Goal: Information Seeking & Learning: Learn about a topic

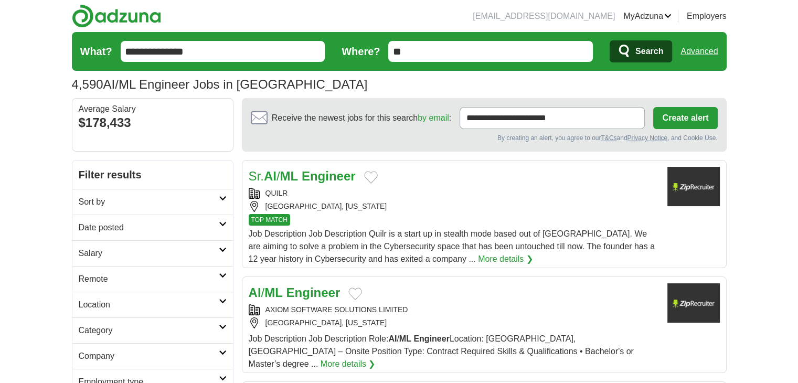
click at [194, 233] on h2 "Date posted" at bounding box center [149, 228] width 140 height 13
click at [120, 247] on link "Last 24 hours" at bounding box center [153, 253] width 148 height 13
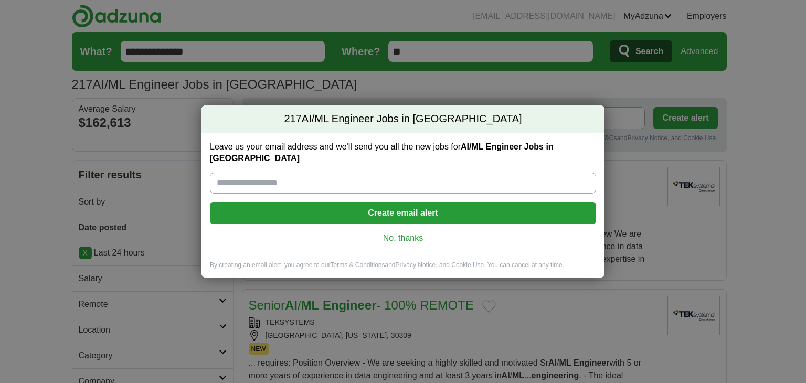
click at [387, 233] on link "No, thanks" at bounding box center [403, 239] width 370 height 12
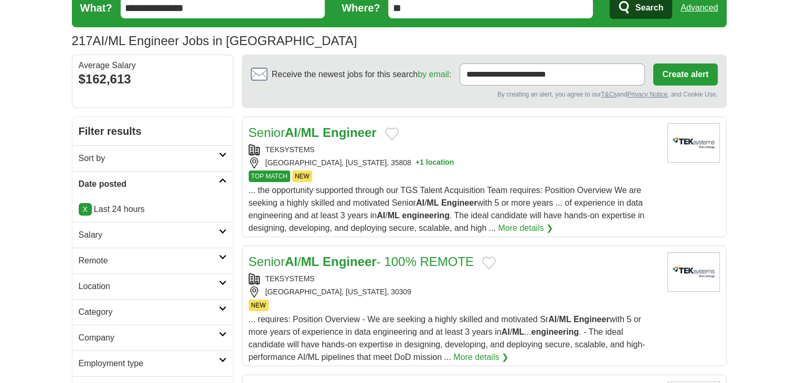
scroll to position [48, 0]
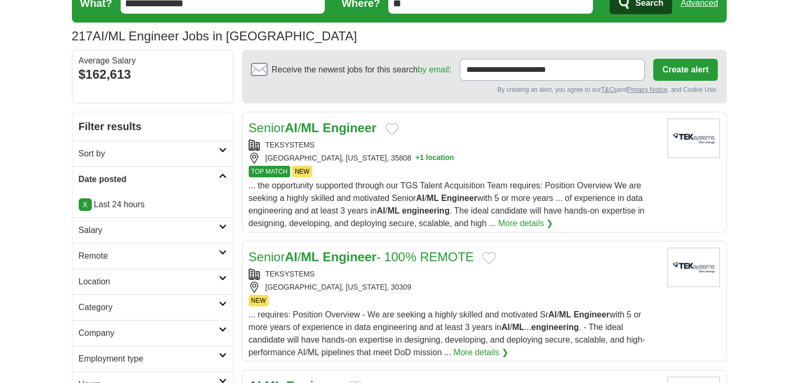
click at [439, 162] on div "HUNTSVILLE, ALABAMA, 35808 + 1 location" at bounding box center [454, 158] width 411 height 11
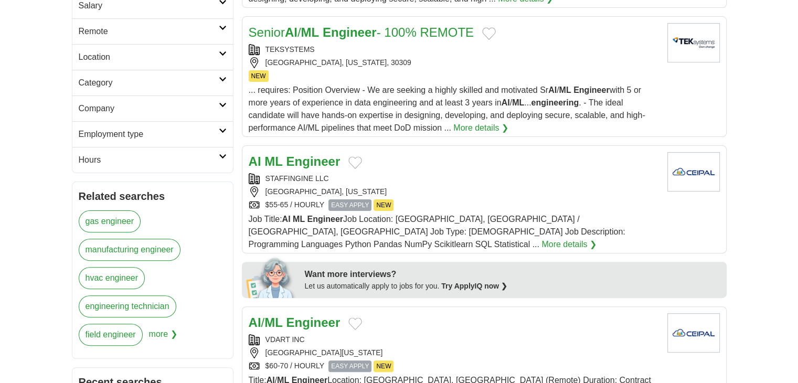
scroll to position [275, 0]
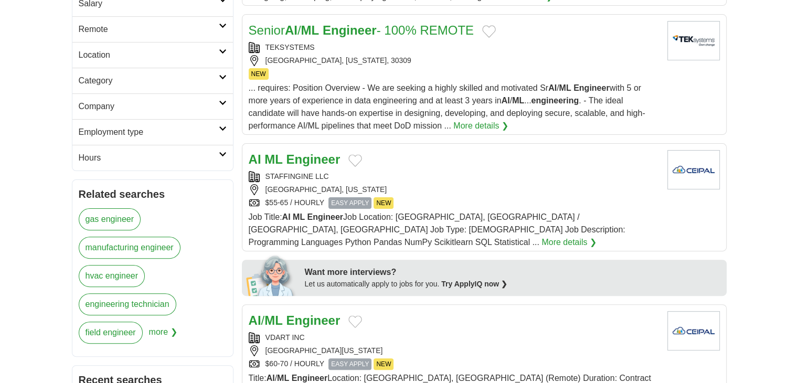
click at [409, 184] on div "PHOENIX, ARIZONA" at bounding box center [454, 189] width 411 height 11
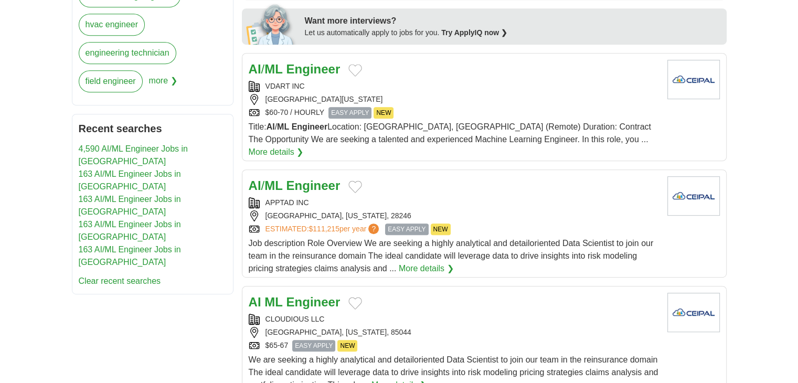
scroll to position [527, 0]
click at [322, 178] on strong "Engineer" at bounding box center [314, 185] width 54 height 14
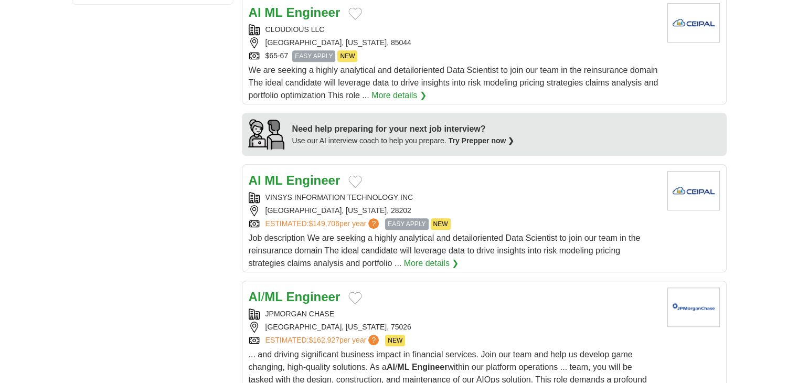
scroll to position [817, 0]
click at [324, 173] on strong "Engineer" at bounding box center [314, 180] width 54 height 14
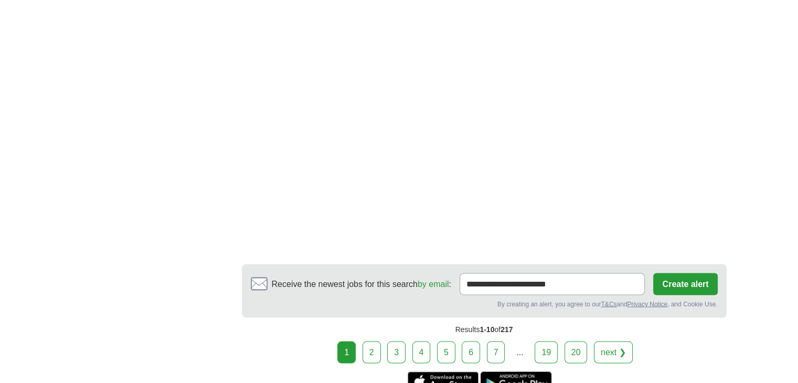
scroll to position [1787, 0]
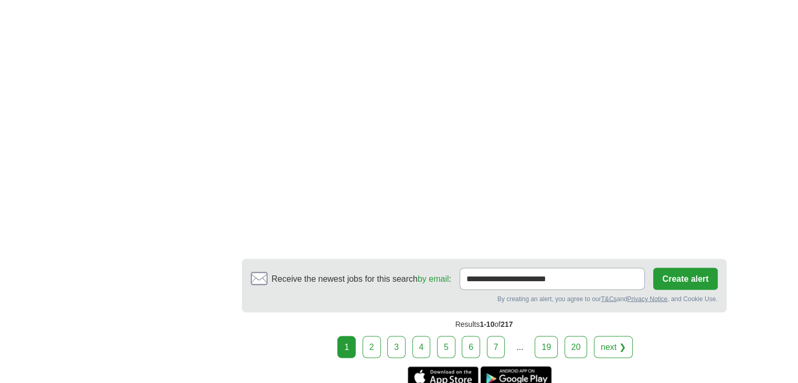
click at [378, 336] on link "2" at bounding box center [372, 347] width 18 height 22
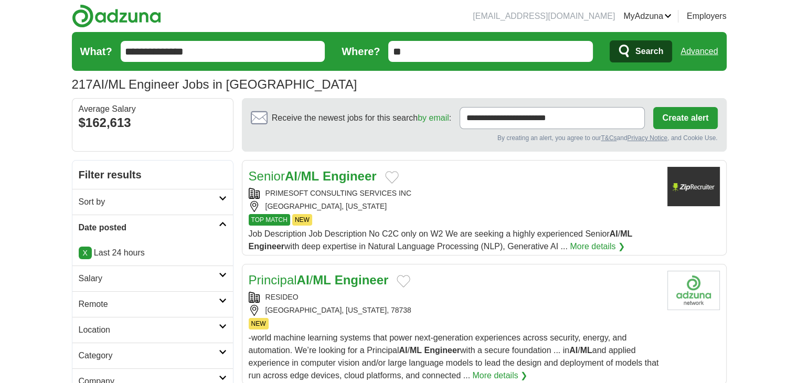
click at [363, 196] on div "PRIMESOFT CONSULTING SERVICES INC" at bounding box center [454, 193] width 411 height 11
click at [608, 186] on div "Senior AI / ML Engineer PRIMESOFT CONSULTING SERVICES INC MALVERN, PENNSYLVANIA…" at bounding box center [454, 210] width 411 height 86
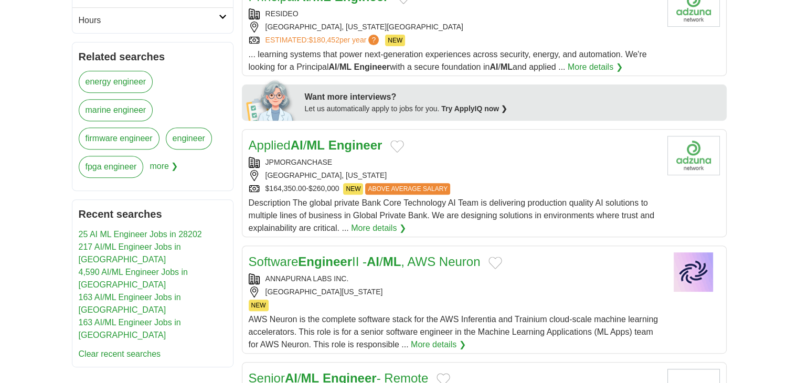
scroll to position [436, 0]
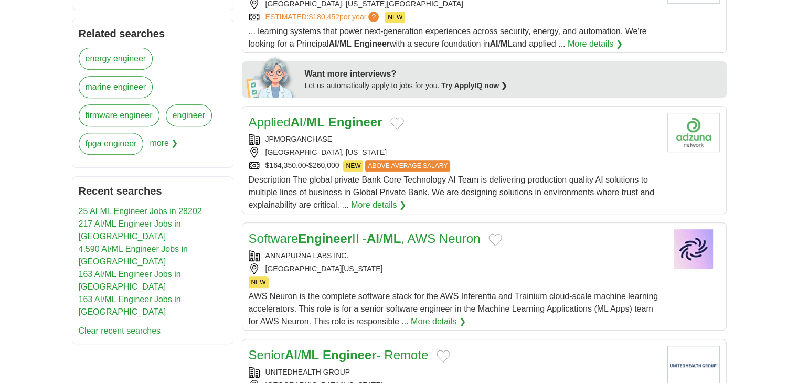
click at [444, 147] on div "JERSEY CITY, NEW JERSEY" at bounding box center [454, 152] width 411 height 11
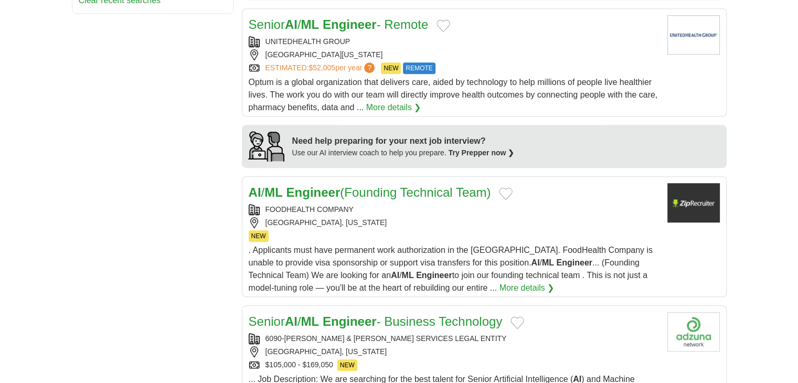
scroll to position [775, 0]
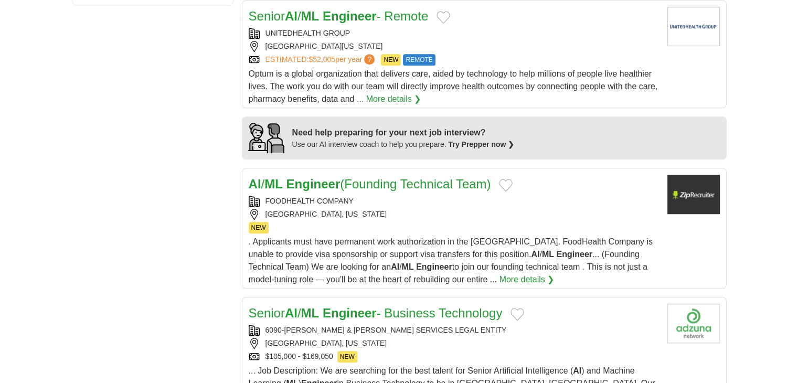
click at [419, 240] on span ". Applicants must have permanent work authorization in the United States. FoodH…" at bounding box center [451, 260] width 404 height 47
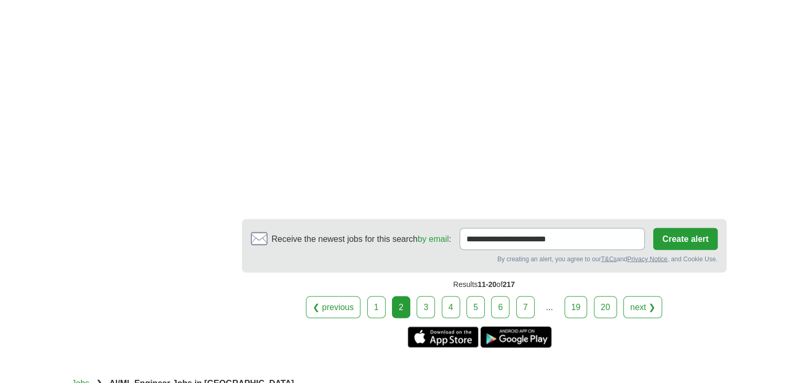
scroll to position [1852, 0]
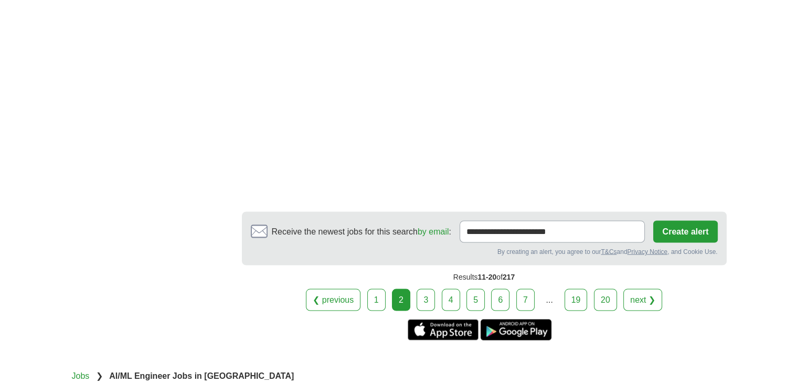
click at [425, 289] on link "3" at bounding box center [426, 300] width 18 height 22
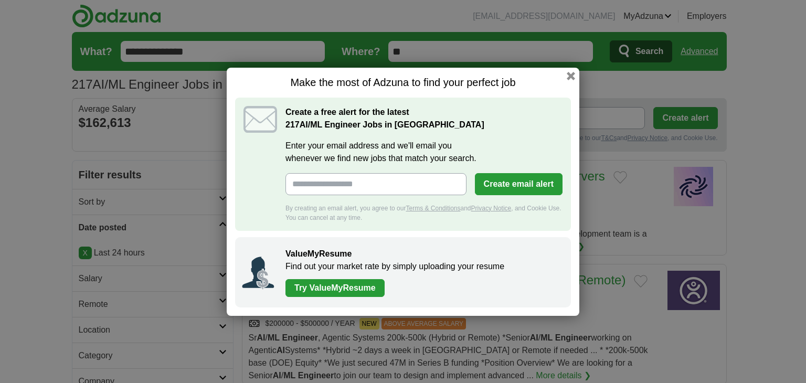
click at [570, 81] on h1 "Make the most of Adzuna to find your perfect job" at bounding box center [403, 82] width 336 height 13
click at [571, 78] on button "button" at bounding box center [571, 76] width 12 height 12
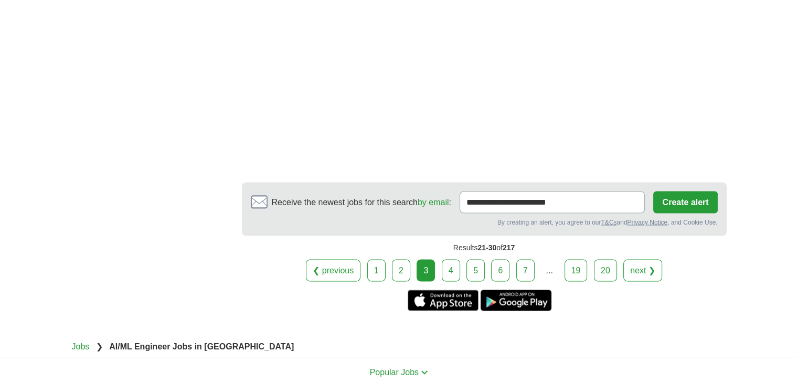
scroll to position [1810, 0]
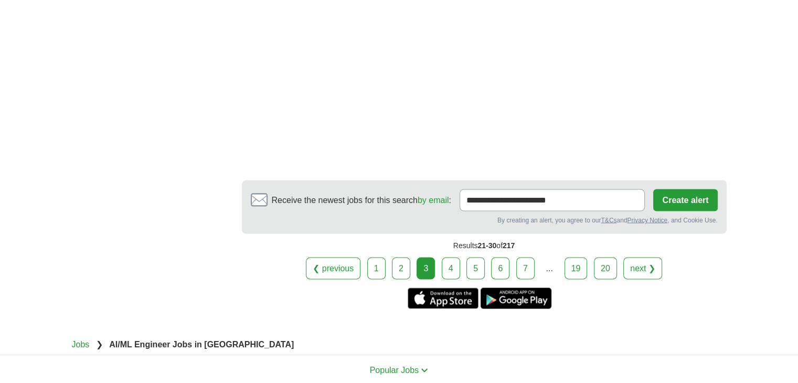
click at [447, 257] on link "4" at bounding box center [451, 268] width 18 height 22
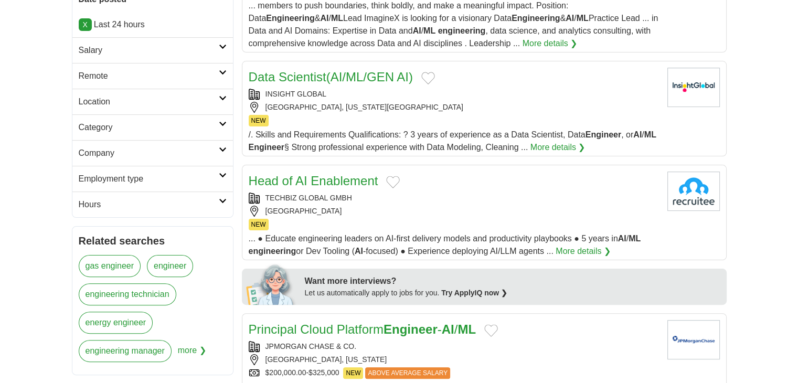
scroll to position [229, 0]
click at [425, 114] on div "NEW" at bounding box center [454, 120] width 411 height 12
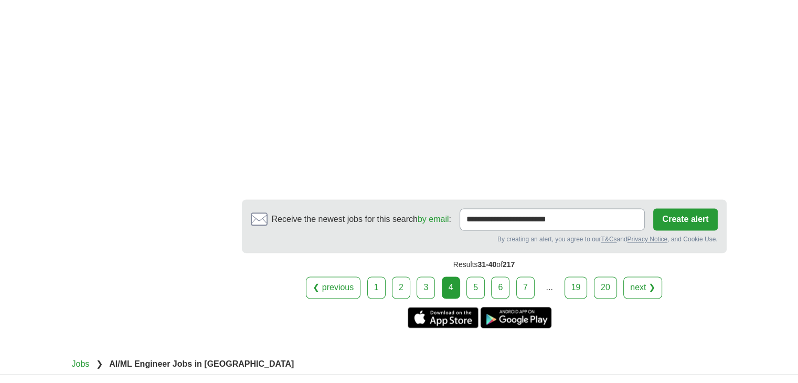
scroll to position [1707, 0]
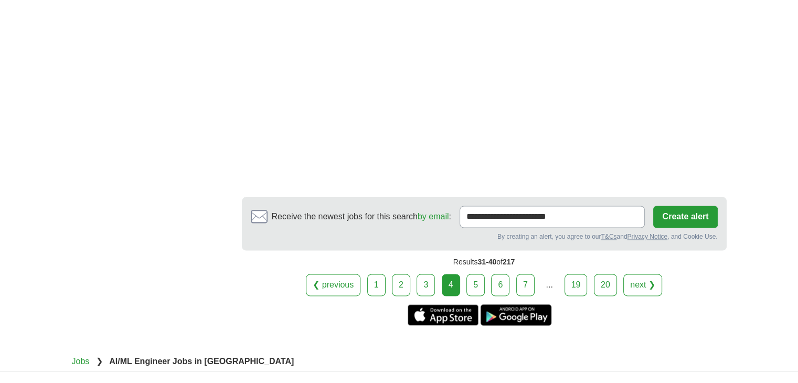
click at [474, 280] on link "5" at bounding box center [476, 285] width 18 height 22
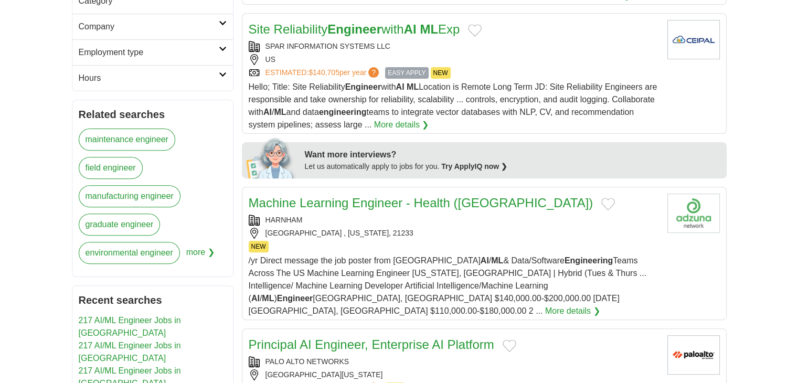
scroll to position [355, 0]
click at [476, 255] on div "/yr Direct message the job poster from Harnham Building AI / ML & Data/Software…" at bounding box center [454, 286] width 411 height 63
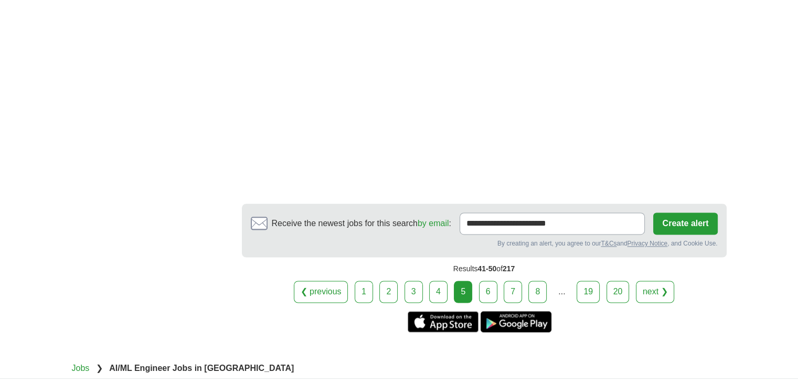
scroll to position [1630, 0]
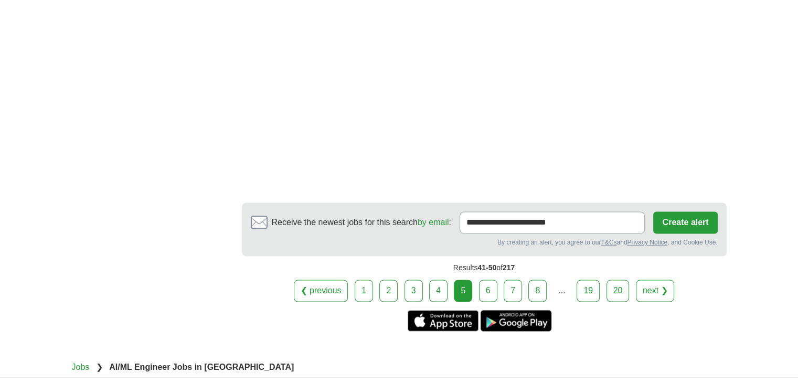
click at [489, 280] on link "6" at bounding box center [488, 291] width 18 height 22
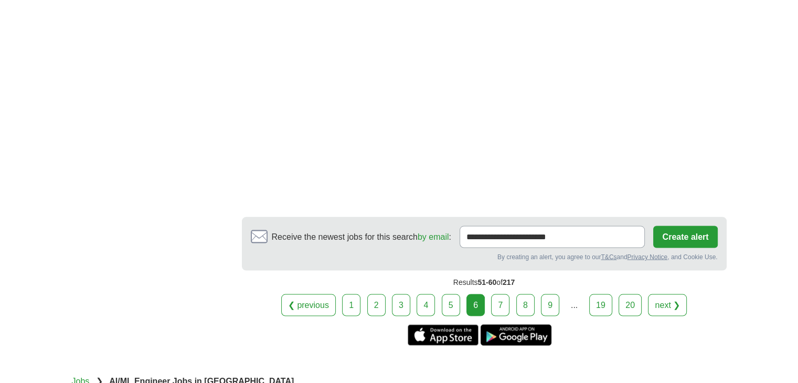
scroll to position [1931, 0]
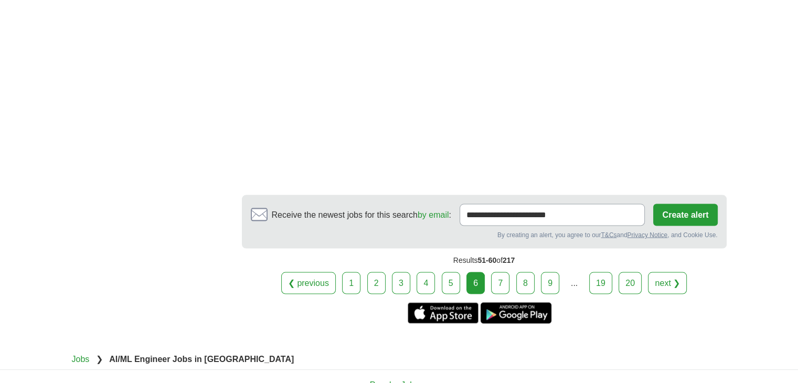
click at [500, 272] on link "7" at bounding box center [500, 283] width 18 height 22
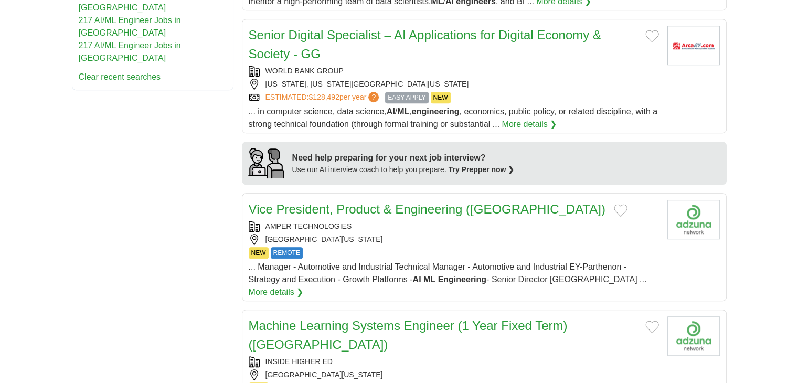
scroll to position [737, 0]
